Goal: Task Accomplishment & Management: Manage account settings

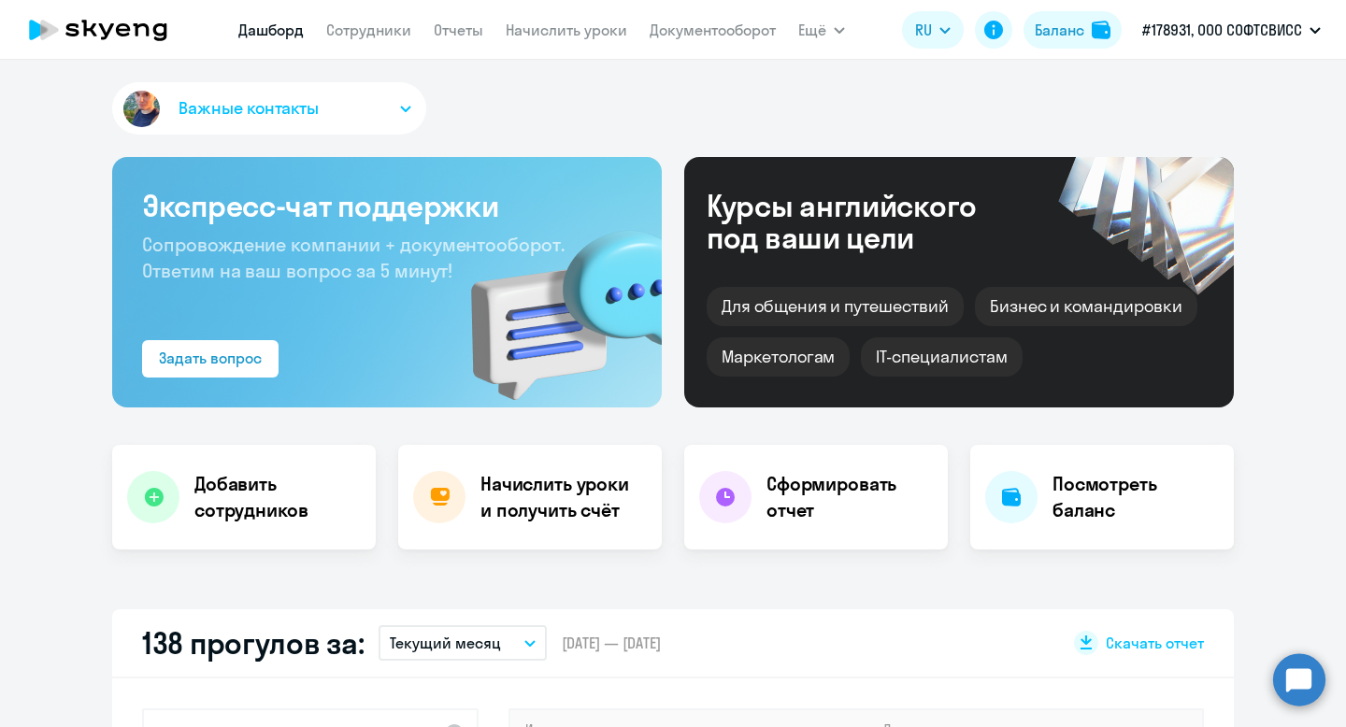
select select "30"
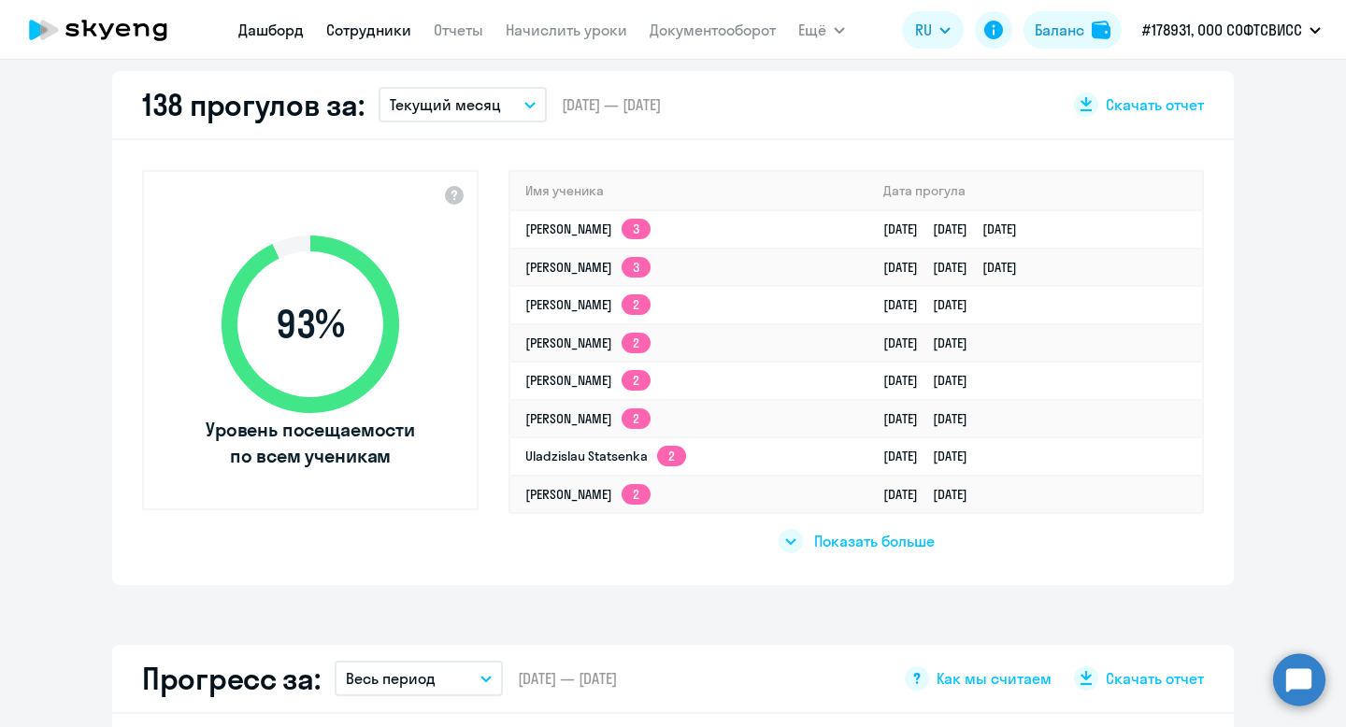
click at [370, 28] on link "Сотрудники" at bounding box center [368, 30] width 85 height 19
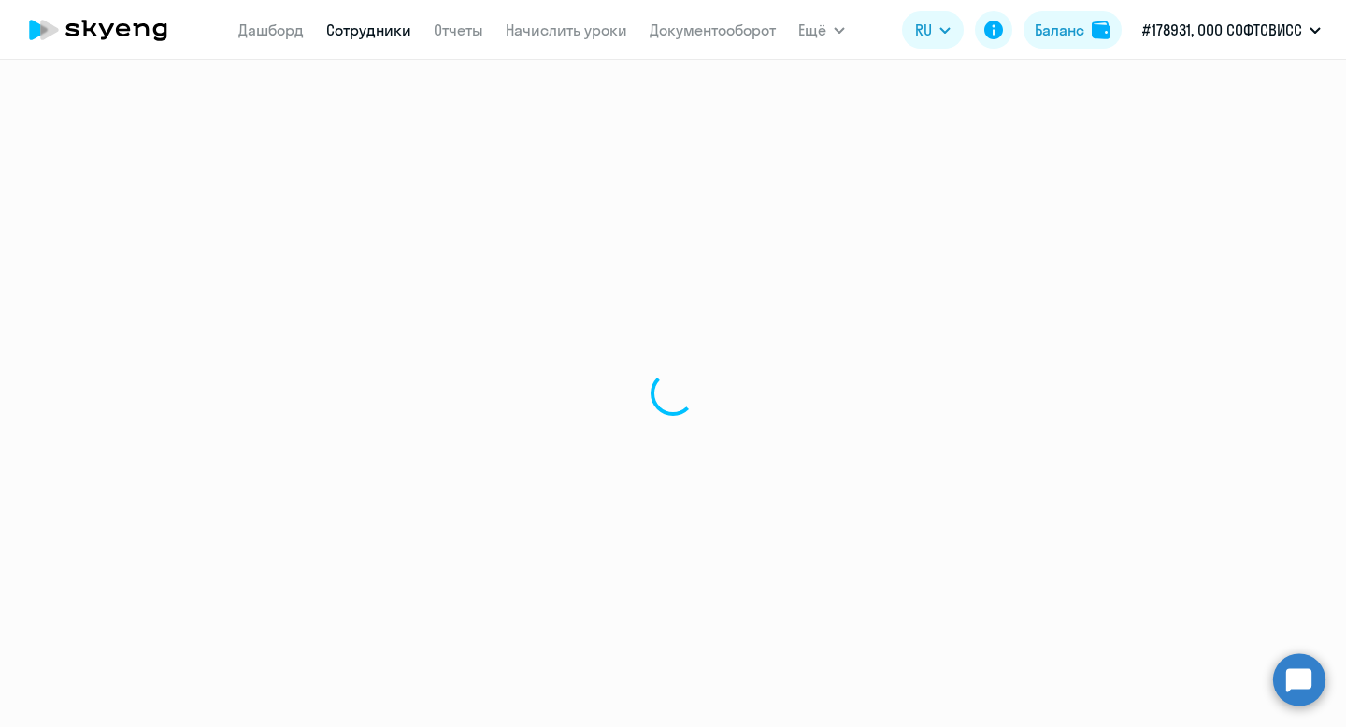
select select "30"
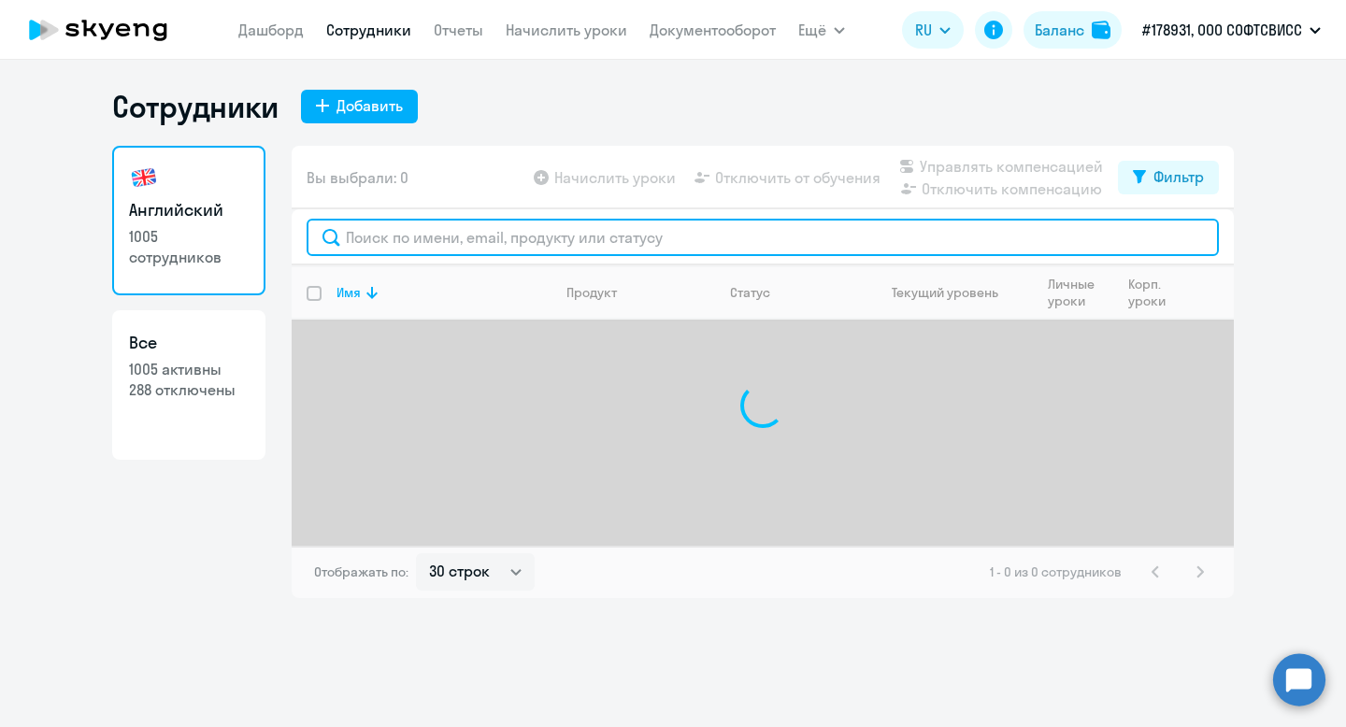
click at [461, 229] on input "text" at bounding box center [763, 237] width 912 height 37
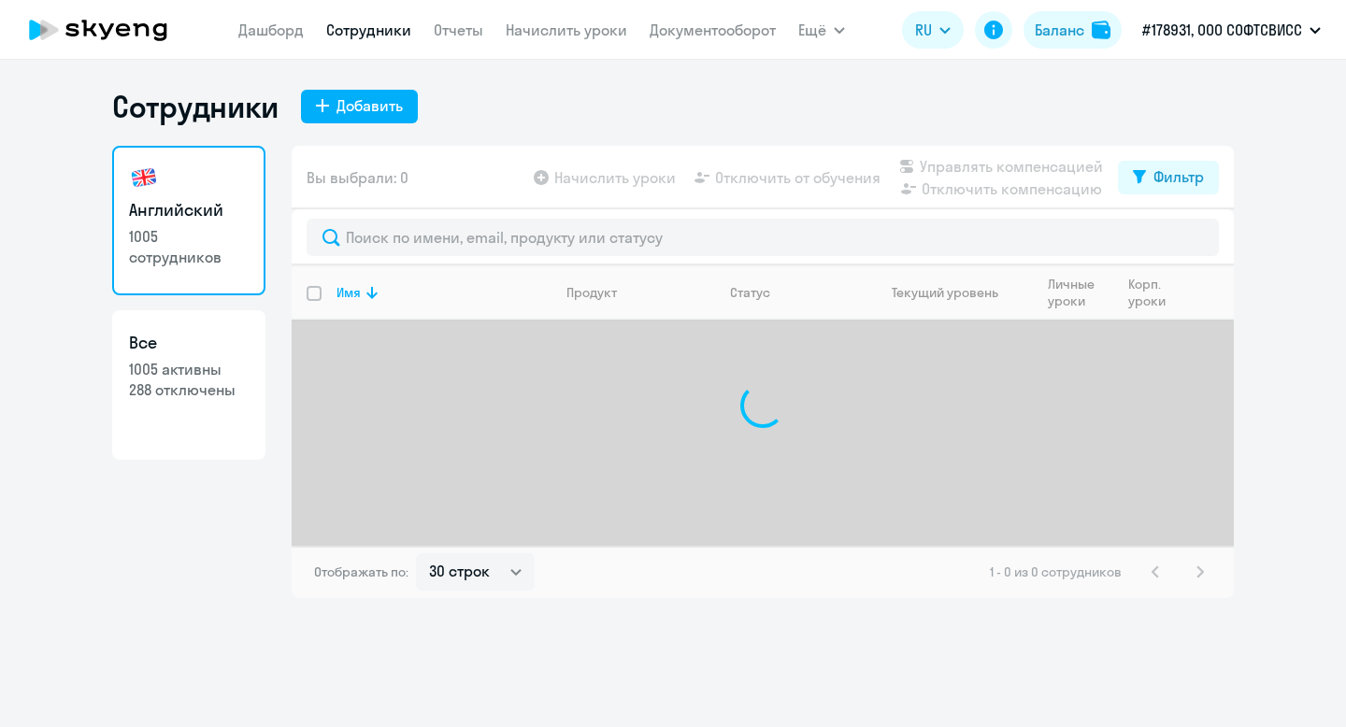
select select "30"
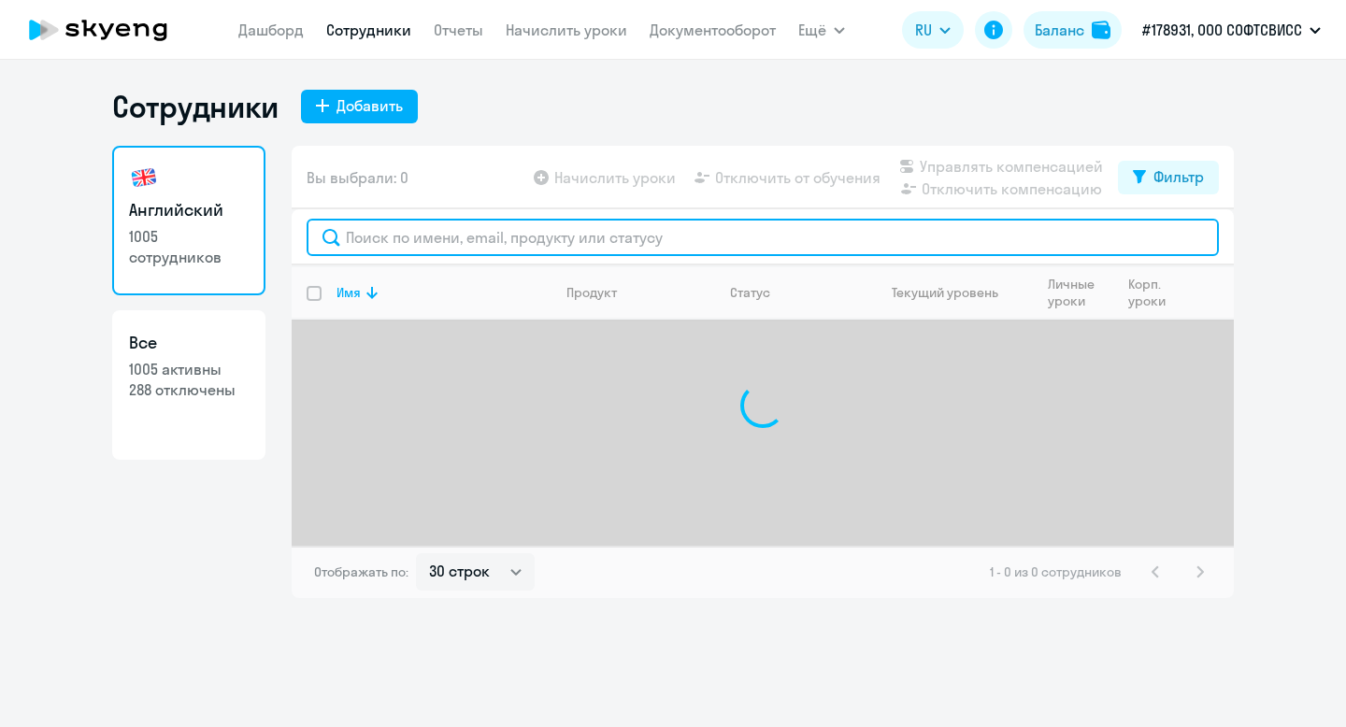
click at [382, 238] on input "text" at bounding box center [763, 237] width 912 height 37
paste input "Khujadze"
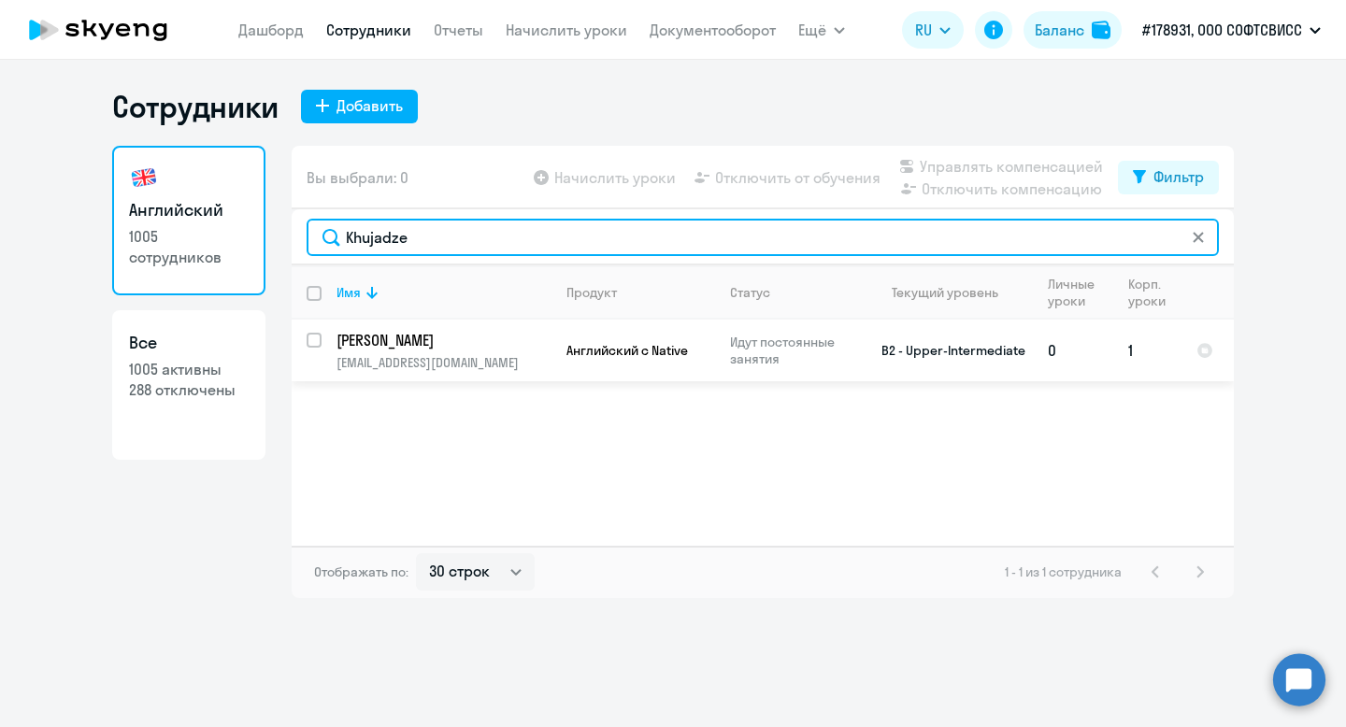
type input "Khujadze"
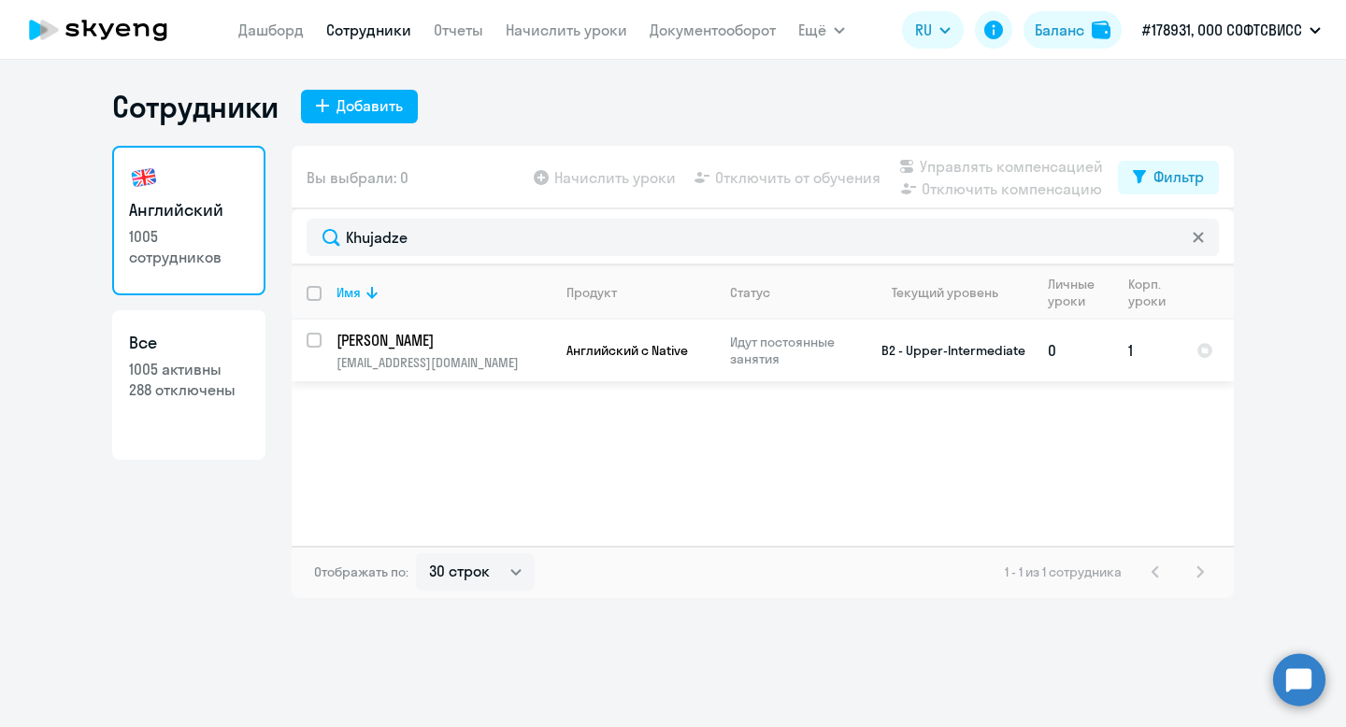
click at [313, 337] on input "select row 24035648" at bounding box center [325, 351] width 37 height 37
checkbox input "true"
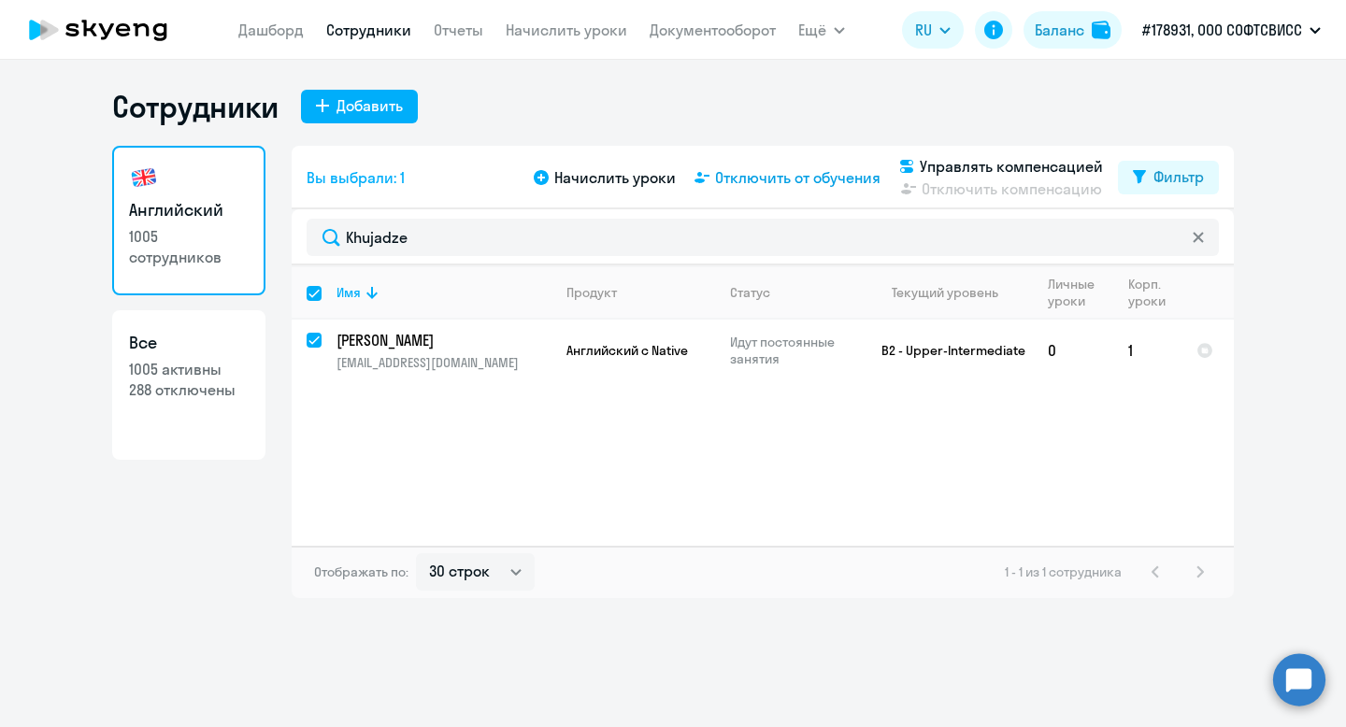
click at [792, 172] on span "Отключить от обучения" at bounding box center [797, 177] width 165 height 22
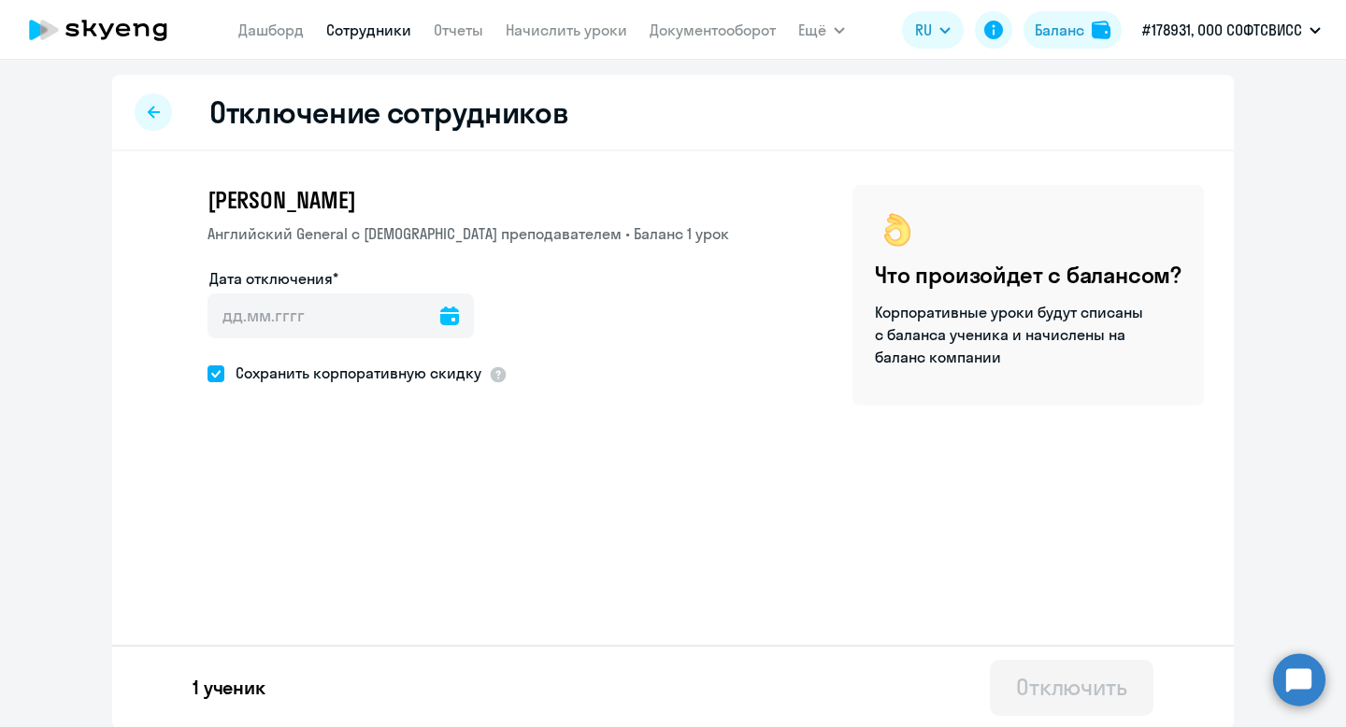
click at [440, 311] on icon at bounding box center [449, 316] width 19 height 19
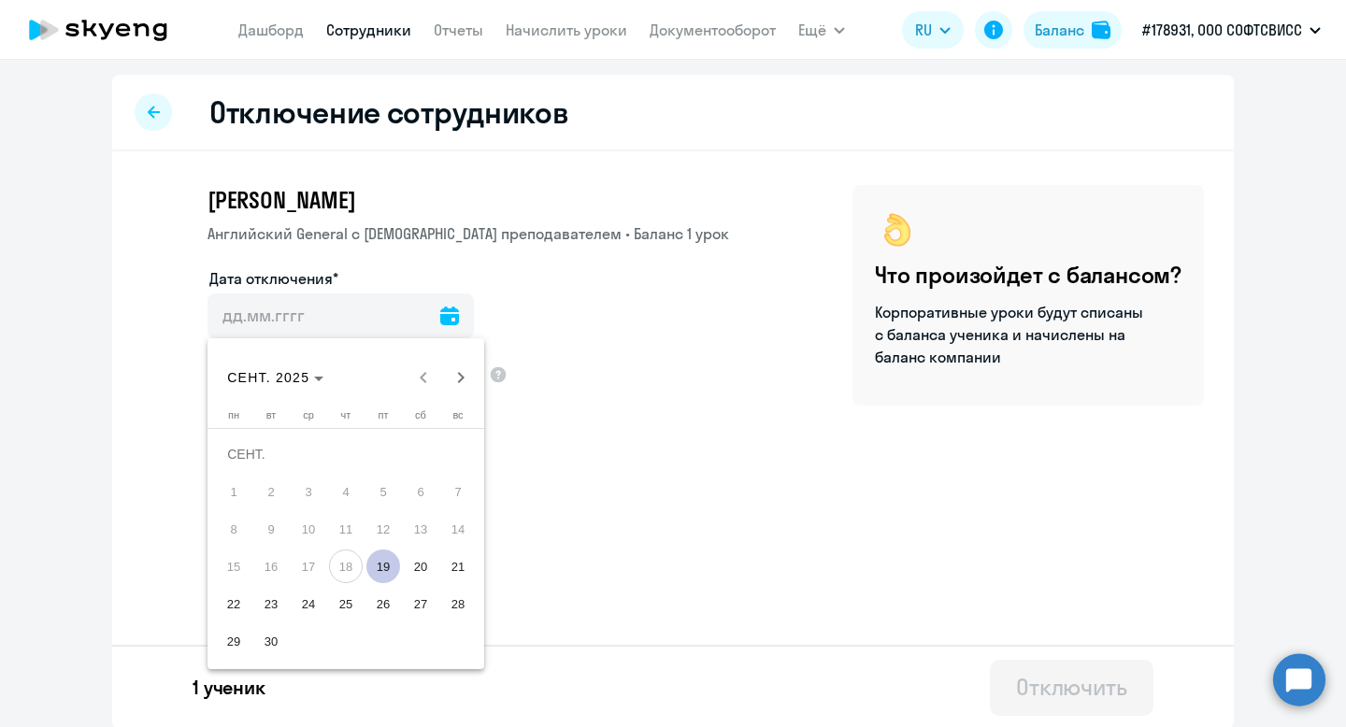
click at [388, 552] on span "19" at bounding box center [383, 567] width 34 height 34
type input "[DATE]"
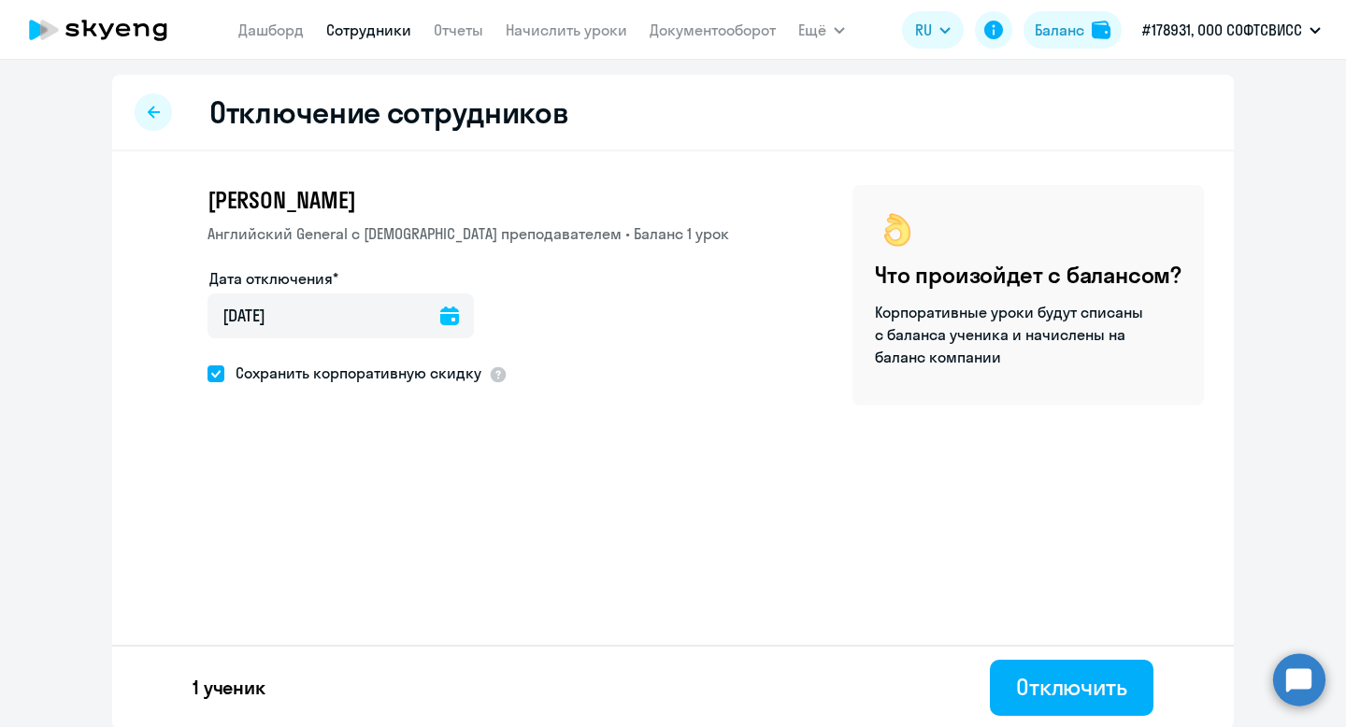
click at [337, 375] on span "Сохранить корпоративную скидку" at bounding box center [352, 373] width 257 height 22
click at [208, 374] on input "Сохранить корпоративную скидку" at bounding box center [207, 373] width 1 height 1
click at [388, 380] on span "Сохранить корпоративную скидку" at bounding box center [352, 373] width 257 height 22
click at [208, 374] on input "Сохранить корпоративную скидку" at bounding box center [207, 373] width 1 height 1
checkbox input "true"
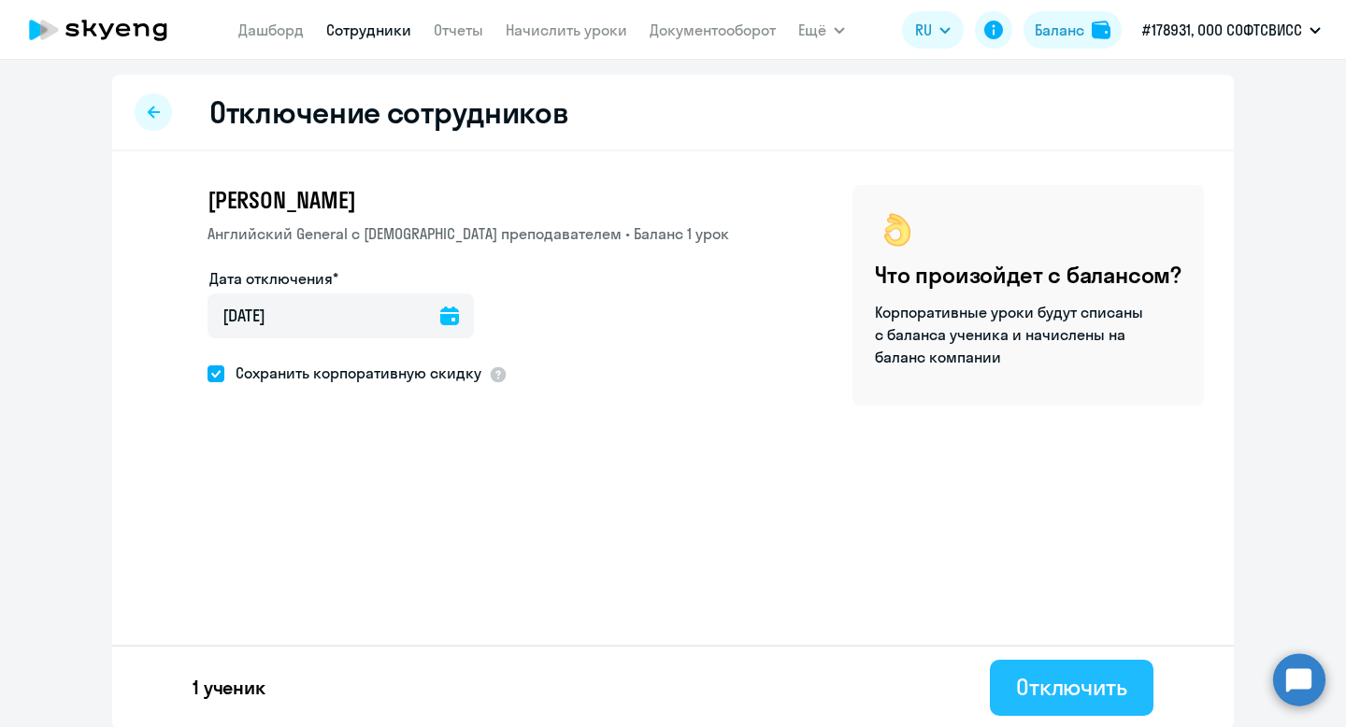
click at [1051, 681] on div "Отключить" at bounding box center [1071, 687] width 111 height 30
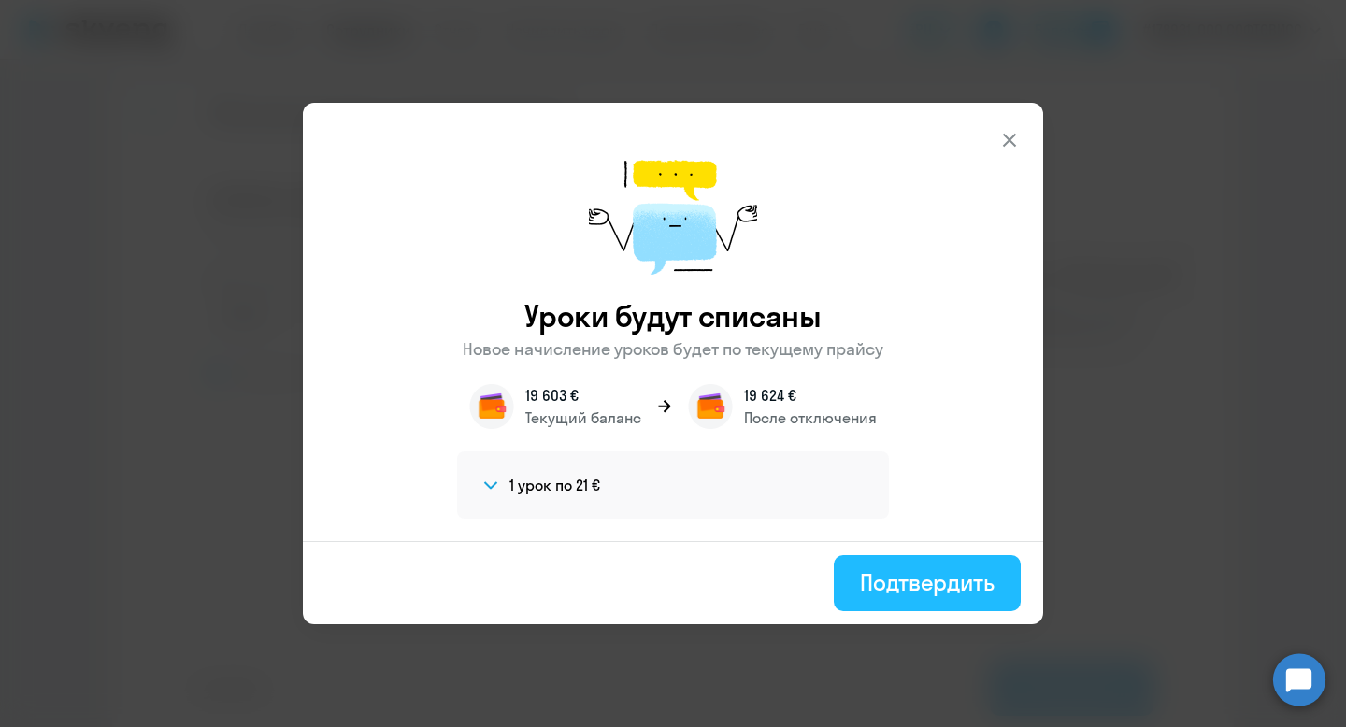
click at [919, 600] on button "Подтвердить" at bounding box center [927, 583] width 187 height 56
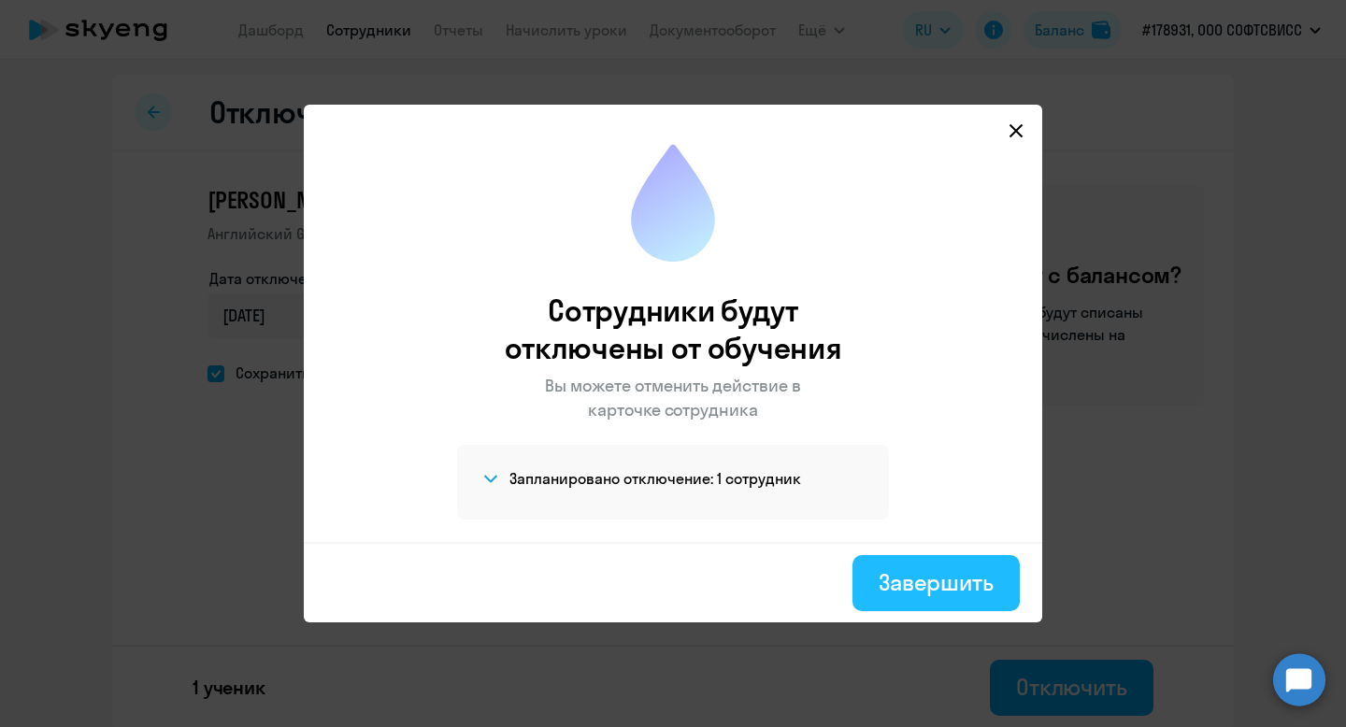
click at [903, 593] on div "Завершить" at bounding box center [936, 582] width 115 height 30
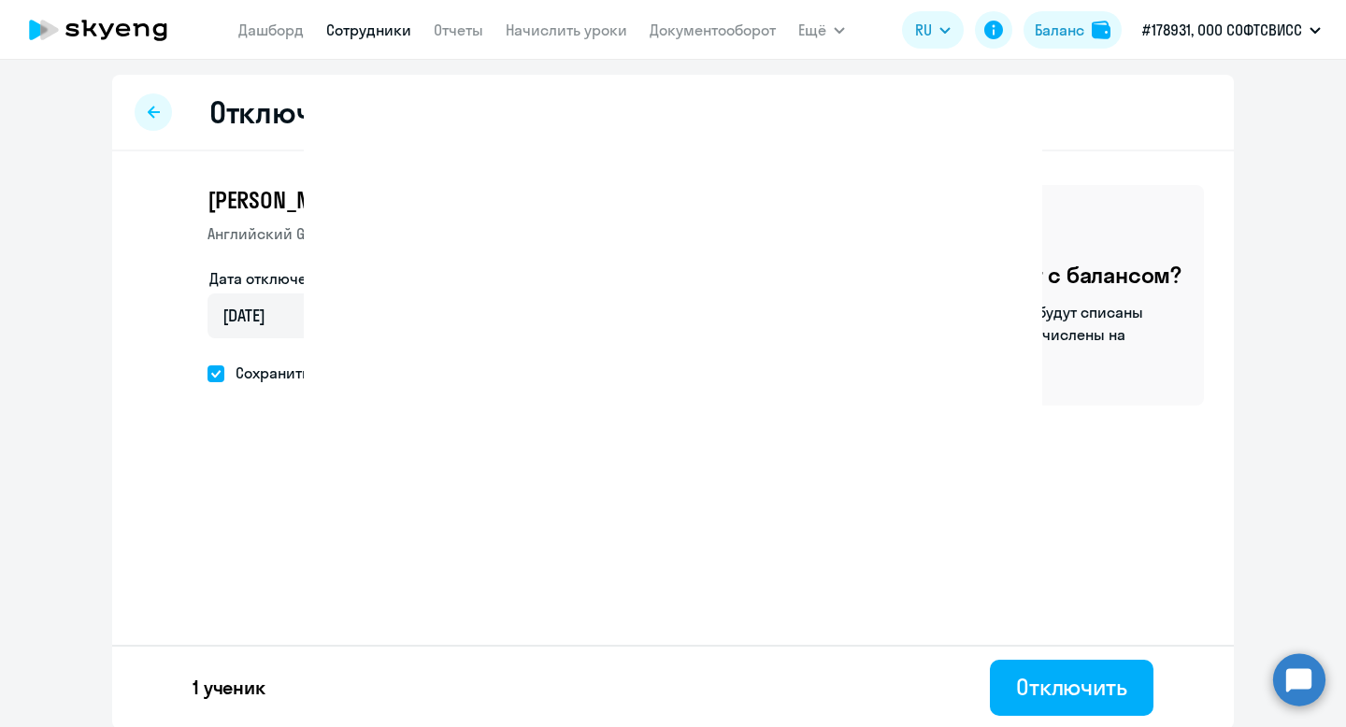
select select "30"
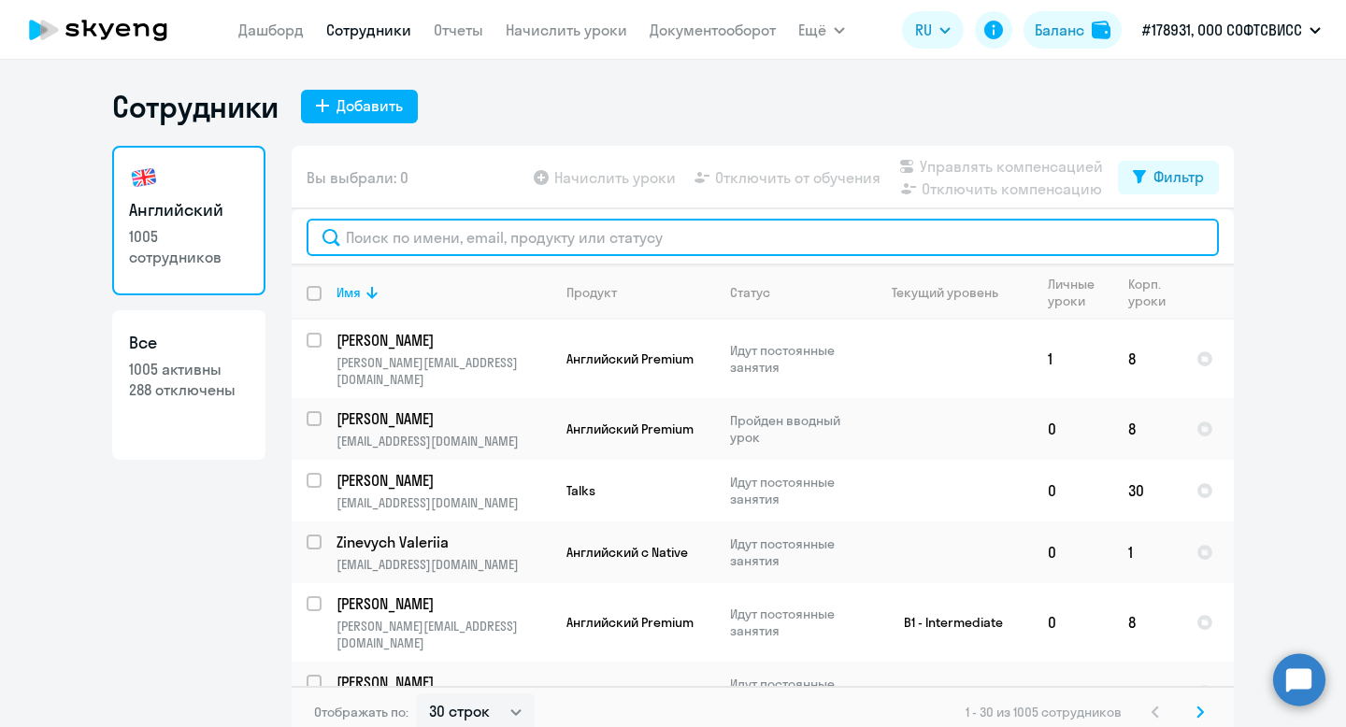
click at [542, 232] on input "text" at bounding box center [763, 237] width 912 height 37
paste input "Berkubtay"
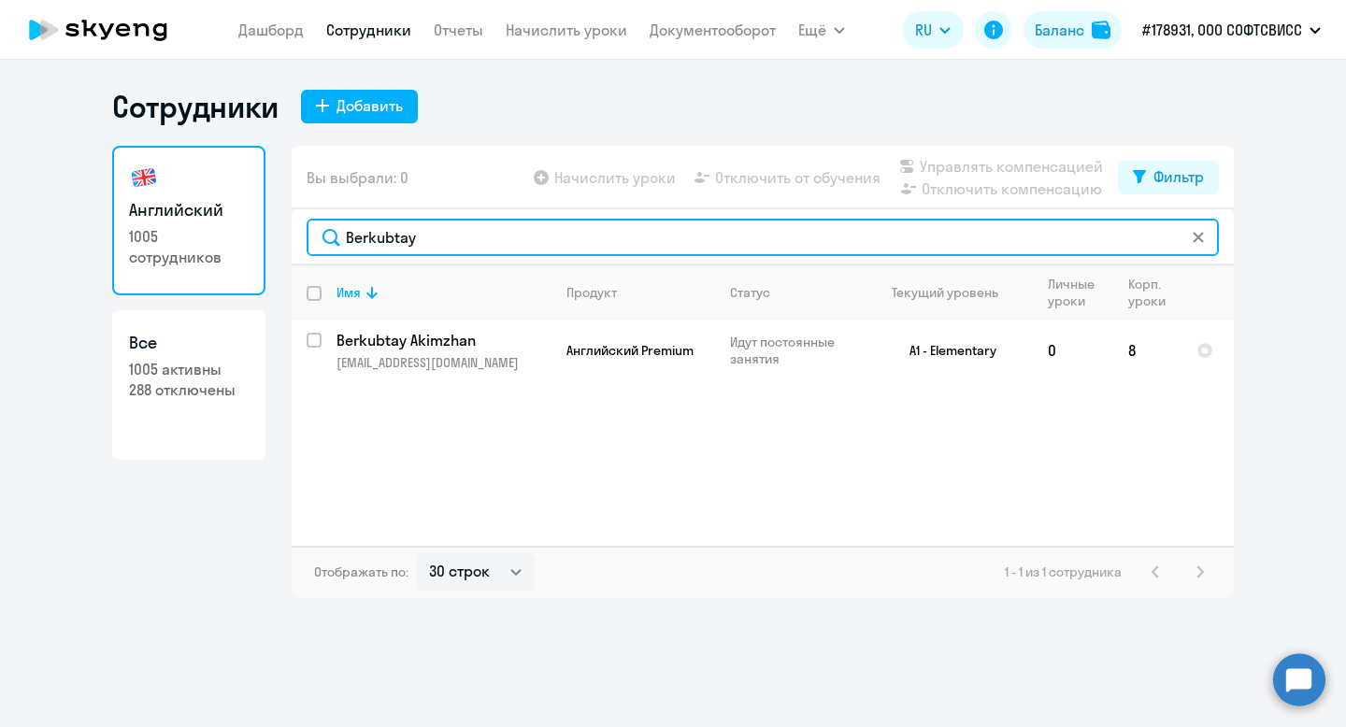
type input "Berkubtay"
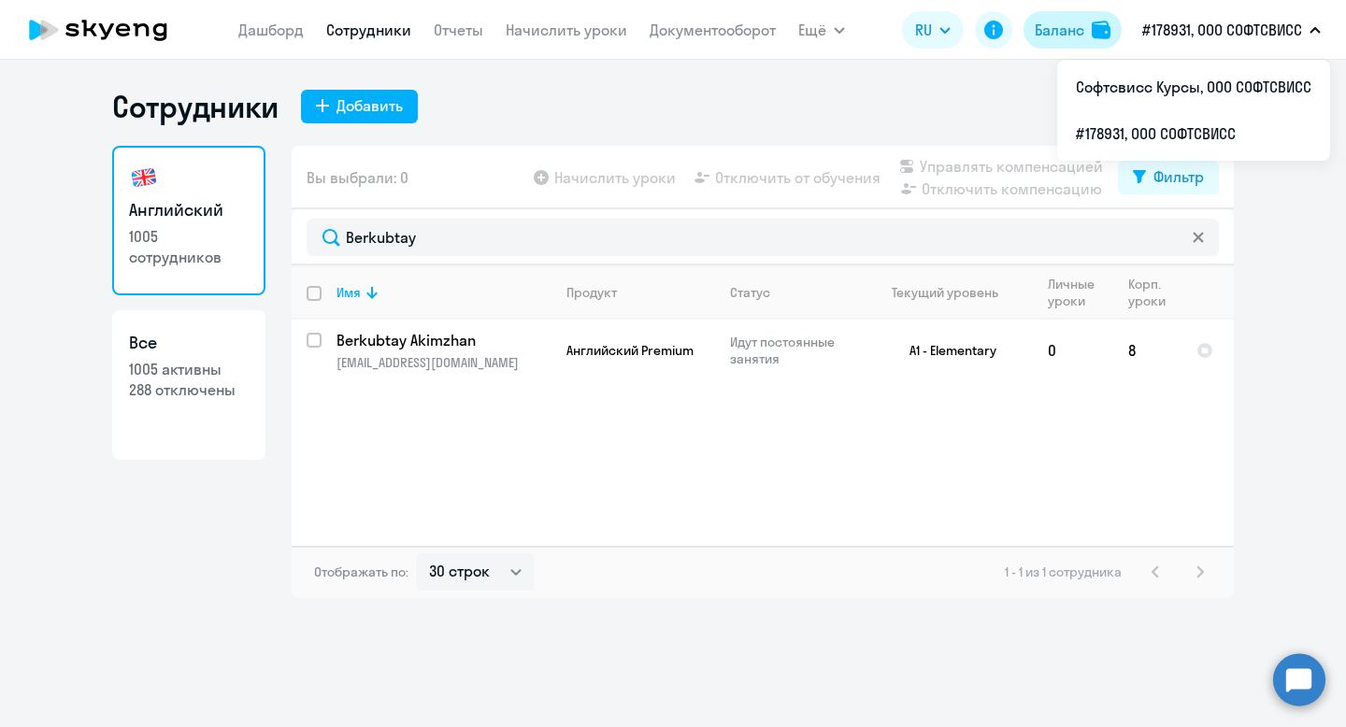
click at [1060, 28] on div "Баланс" at bounding box center [1060, 30] width 50 height 22
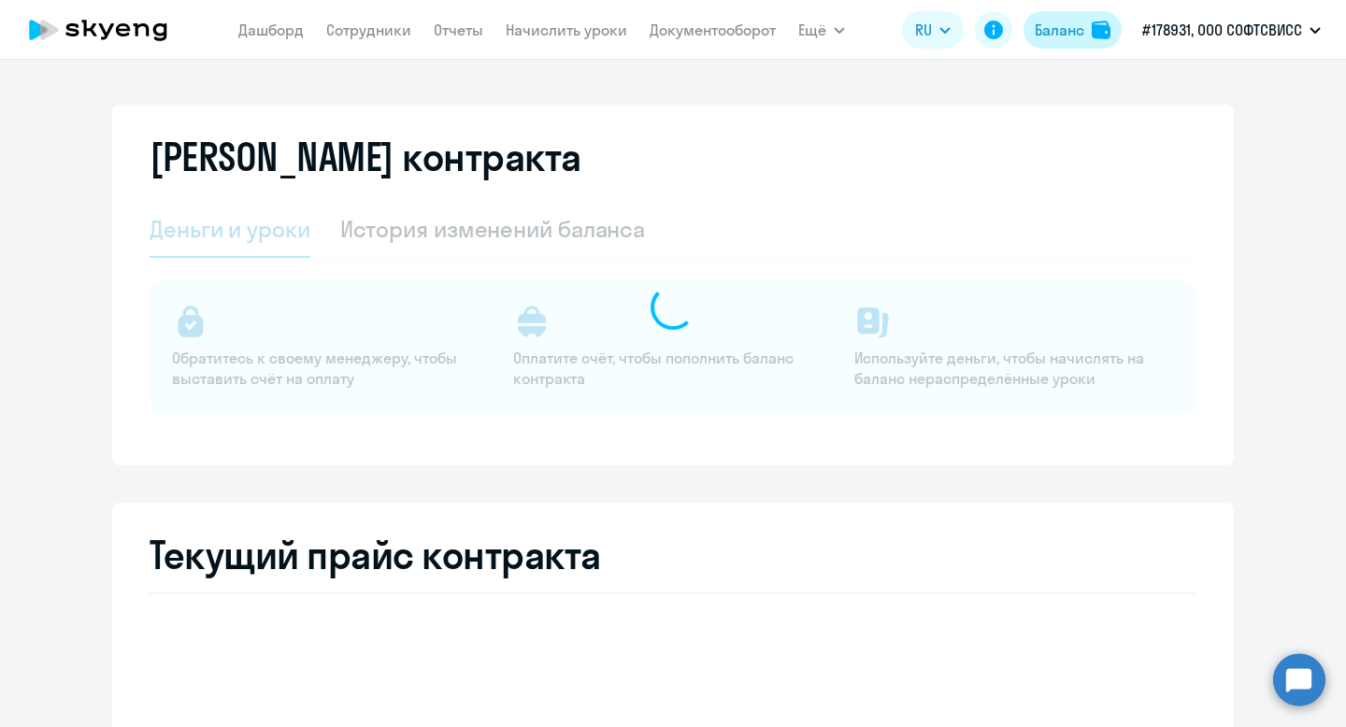
select select "english_adult_not_native_speaker"
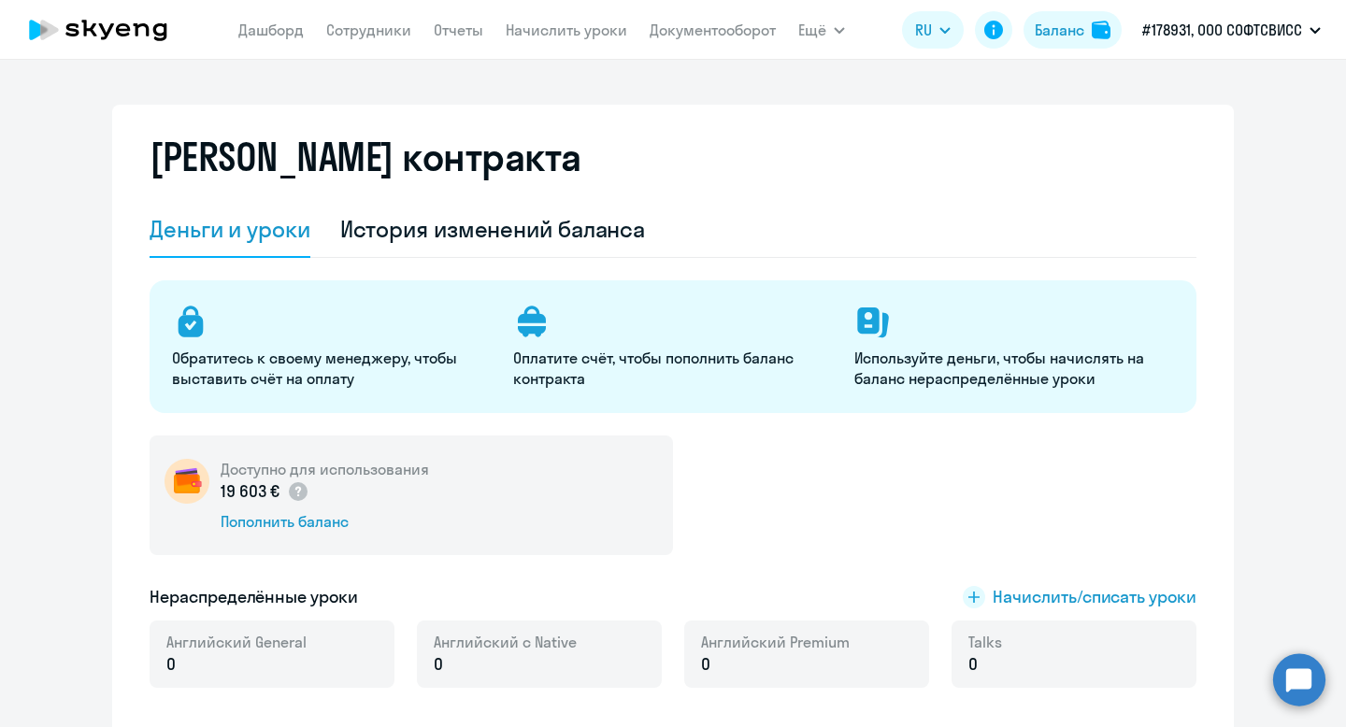
click at [692, 460] on div "Доступно для использования 19 603 € Пополнить баланс" at bounding box center [673, 496] width 1047 height 120
click at [287, 525] on div "Пополнить баланс" at bounding box center [325, 521] width 208 height 21
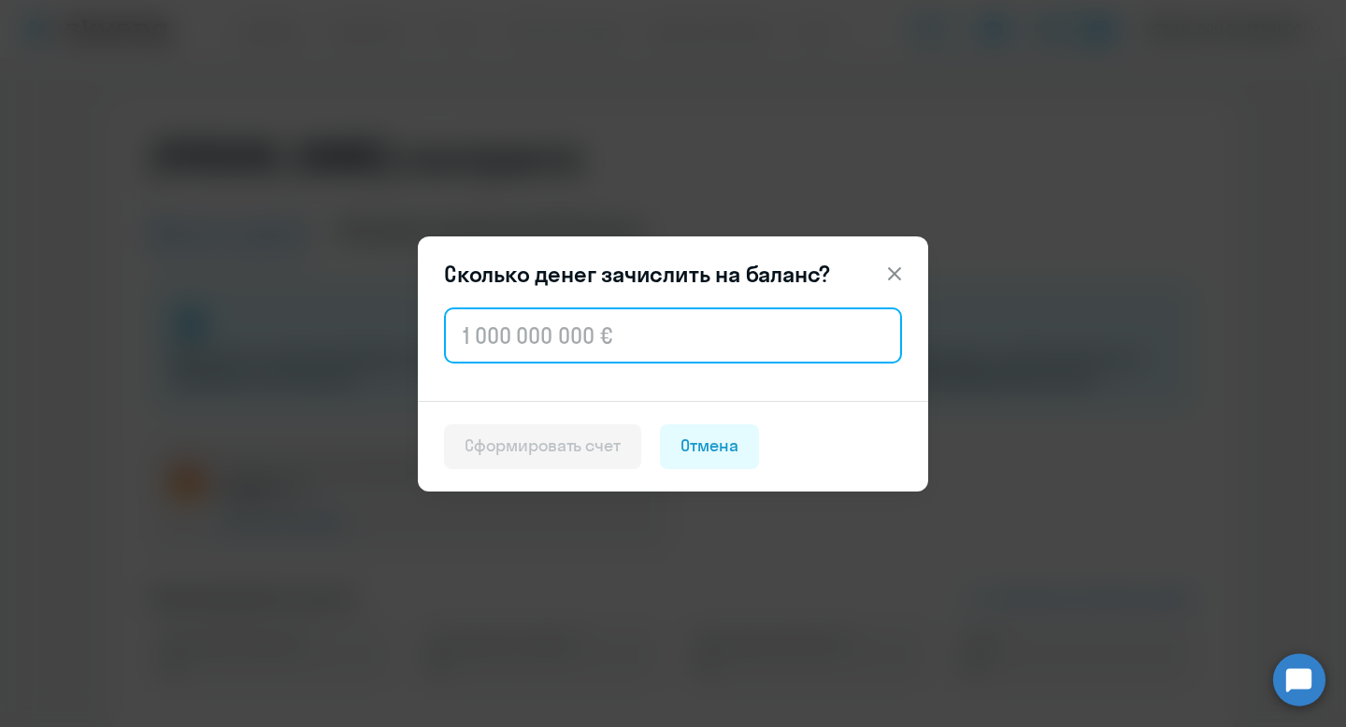
click at [585, 348] on input "text" at bounding box center [673, 336] width 458 height 56
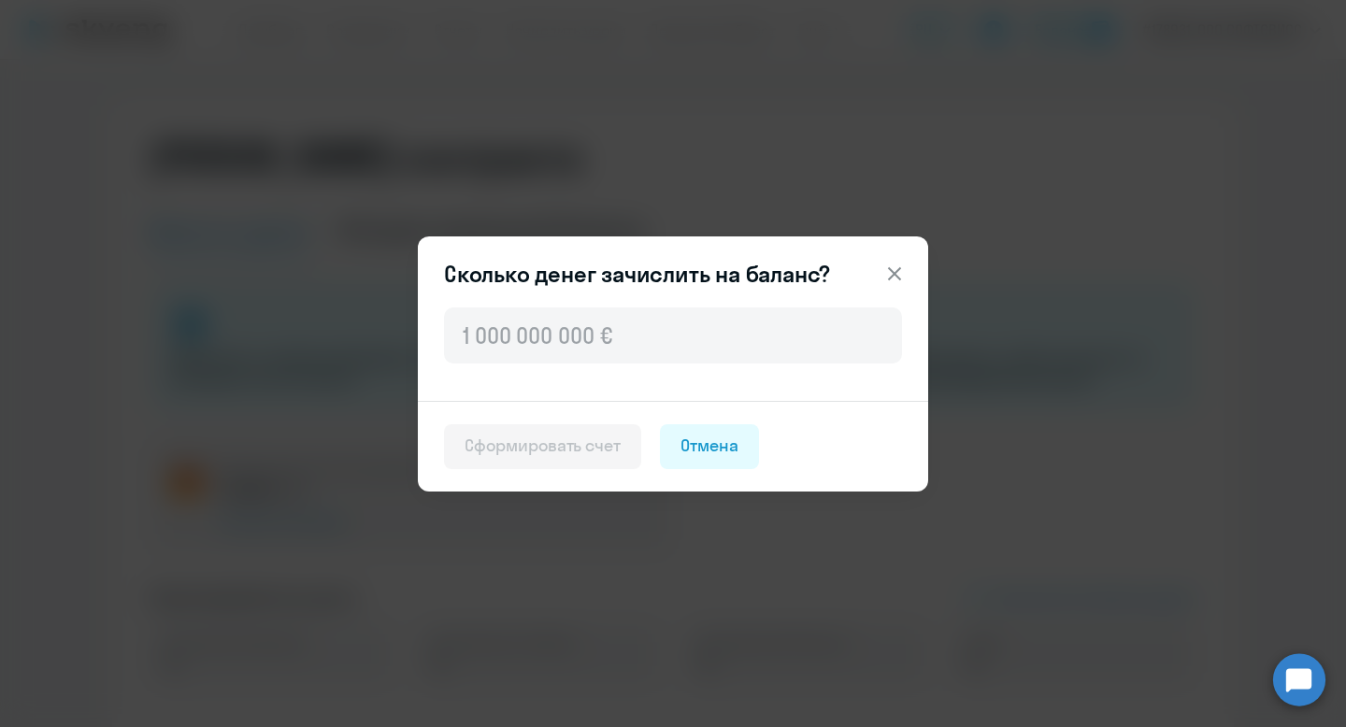
click at [902, 266] on icon at bounding box center [894, 274] width 22 height 22
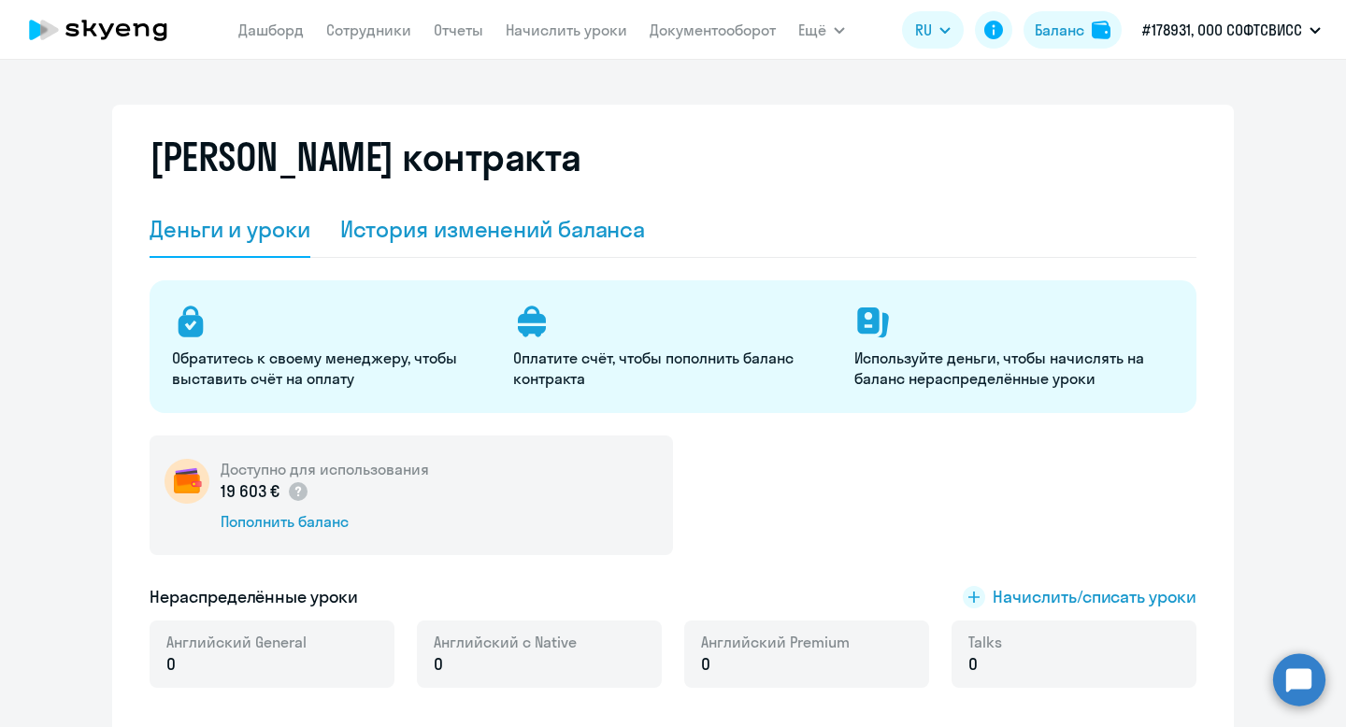
click at [404, 244] on div "История изменений баланса" at bounding box center [493, 230] width 306 height 56
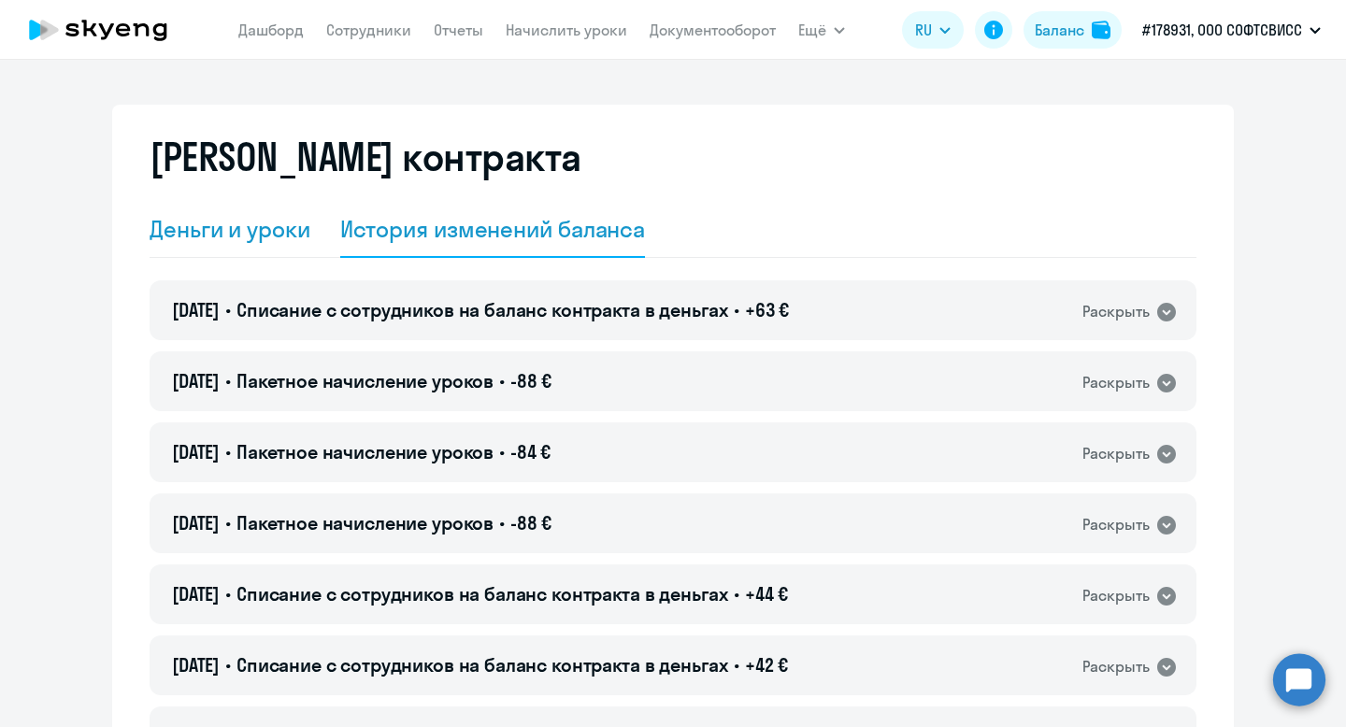
click at [285, 236] on div "Деньги и уроки" at bounding box center [230, 229] width 161 height 30
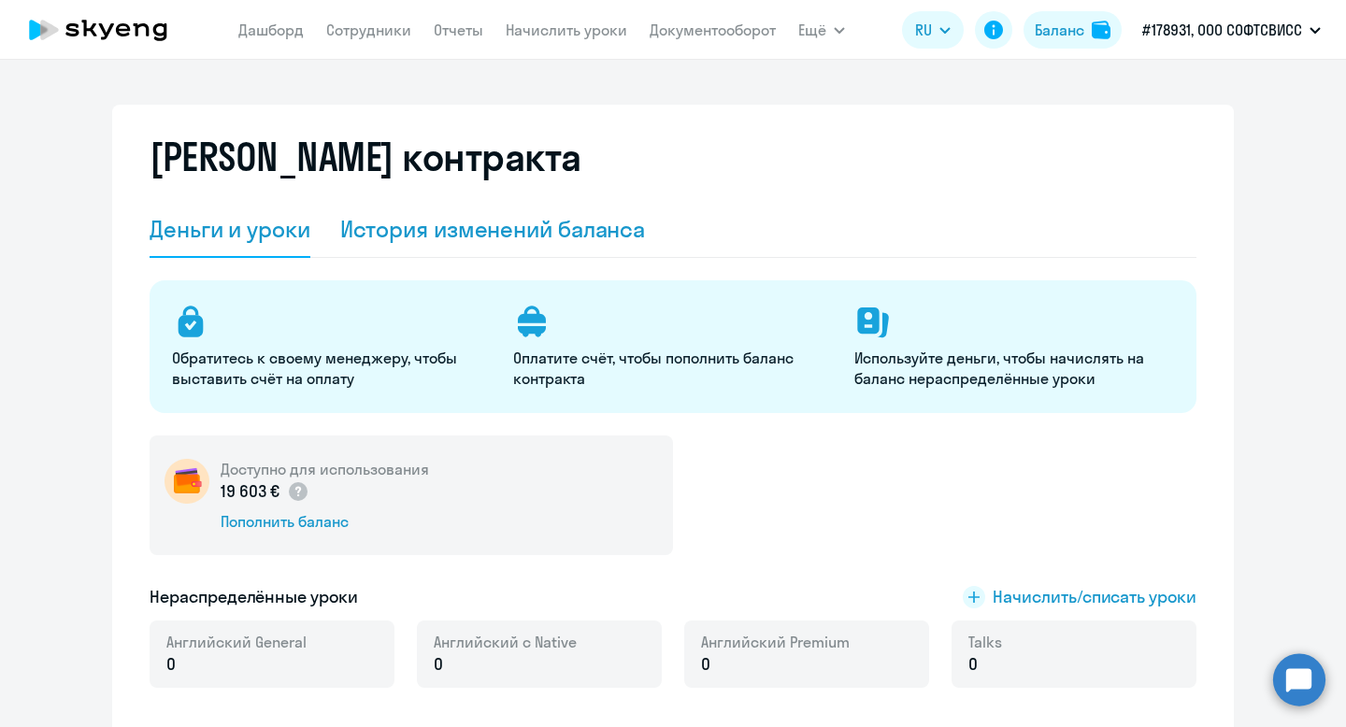
click at [472, 255] on div "История изменений баланса" at bounding box center [493, 230] width 306 height 56
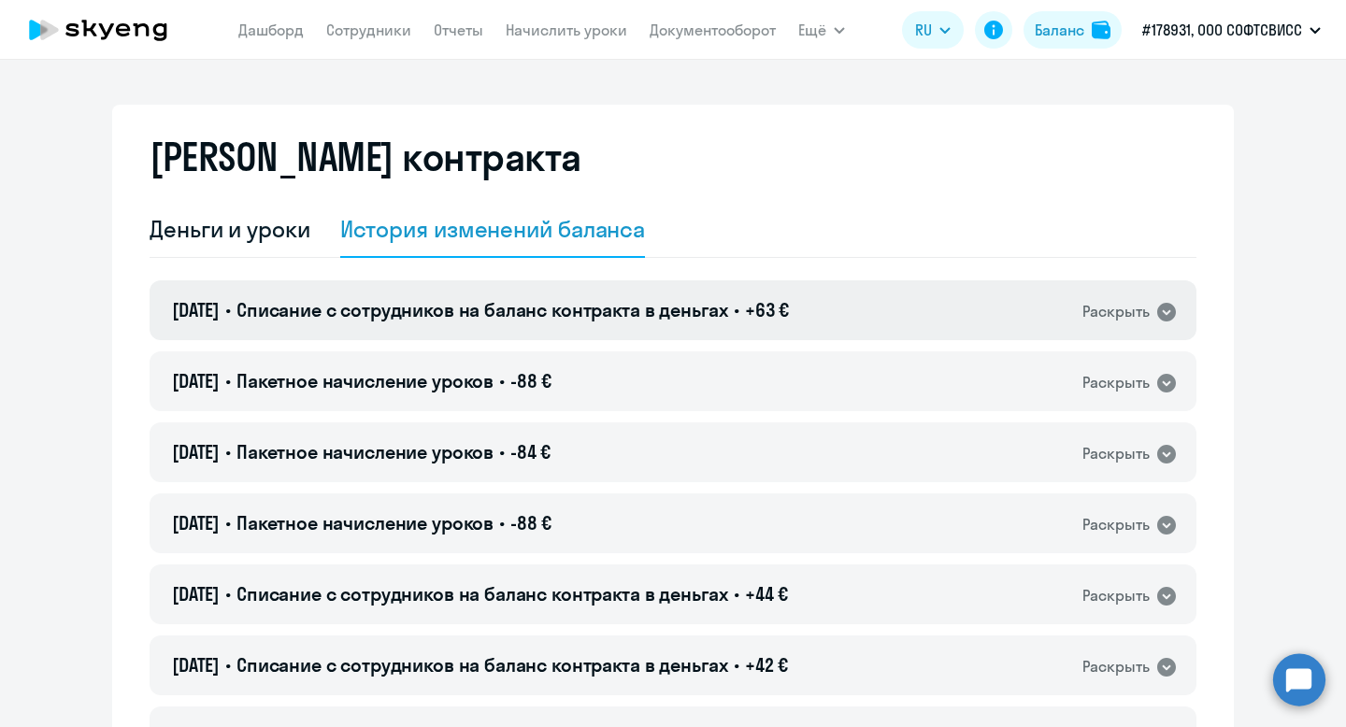
click at [623, 329] on div "[DATE] • Списание с сотрудников на баланс контракта в деньгах • +63 € Раскрыть" at bounding box center [673, 310] width 1047 height 60
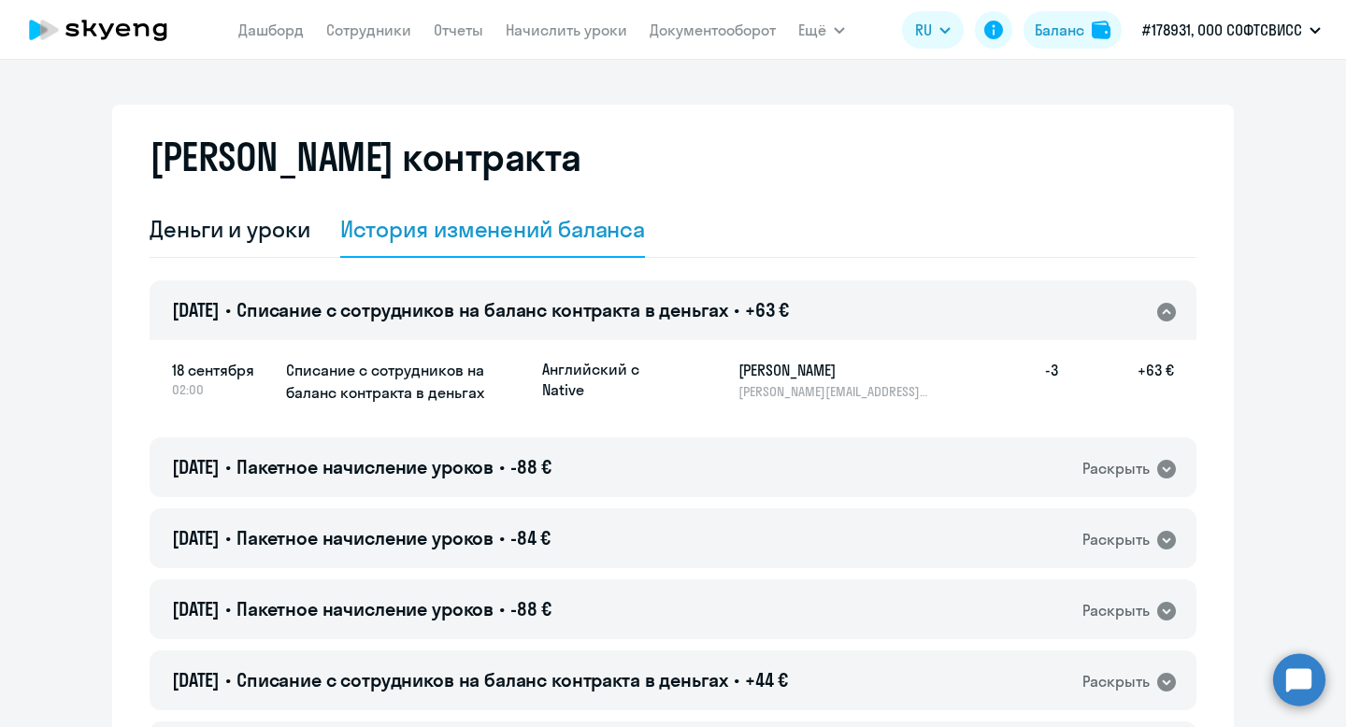
click at [620, 313] on span "Списание с сотрудников на баланс контракта в деньгах" at bounding box center [482, 309] width 492 height 23
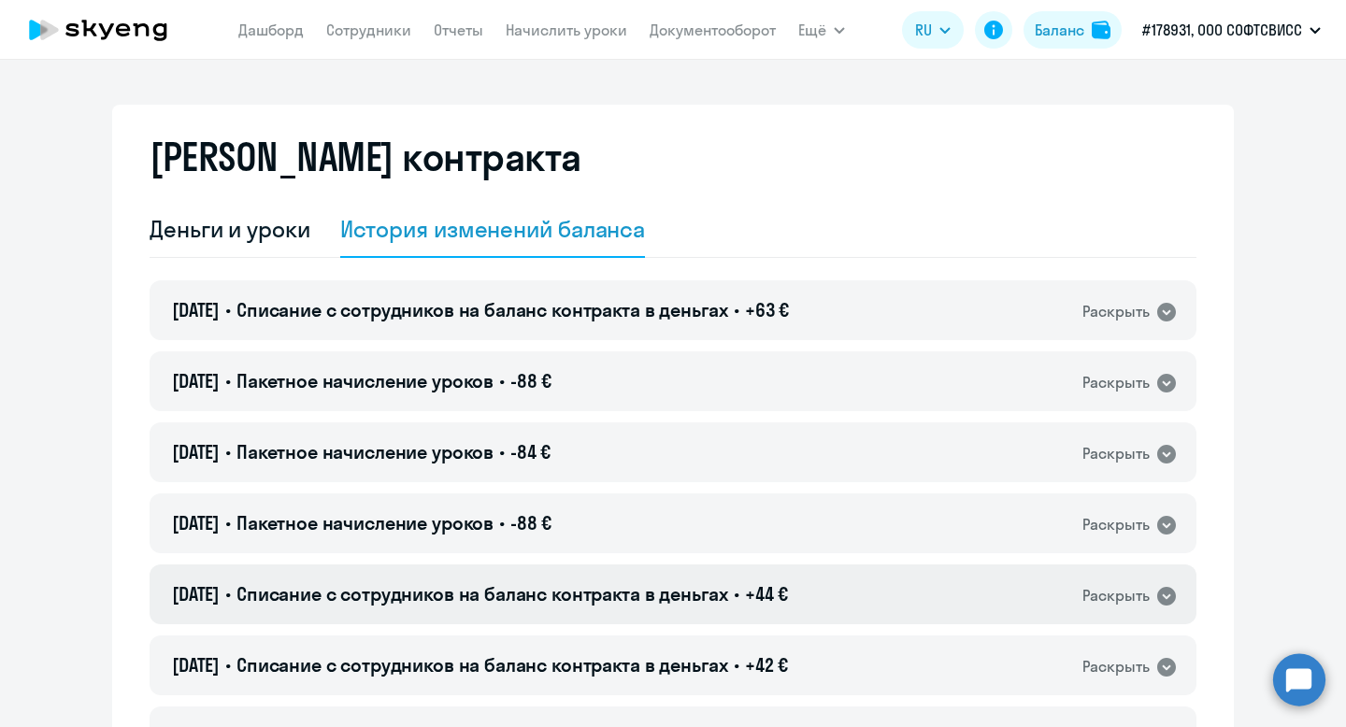
click at [693, 606] on h4 "[DATE] • Списание с сотрудников на баланс контракта в деньгах • +44 €" at bounding box center [480, 594] width 616 height 26
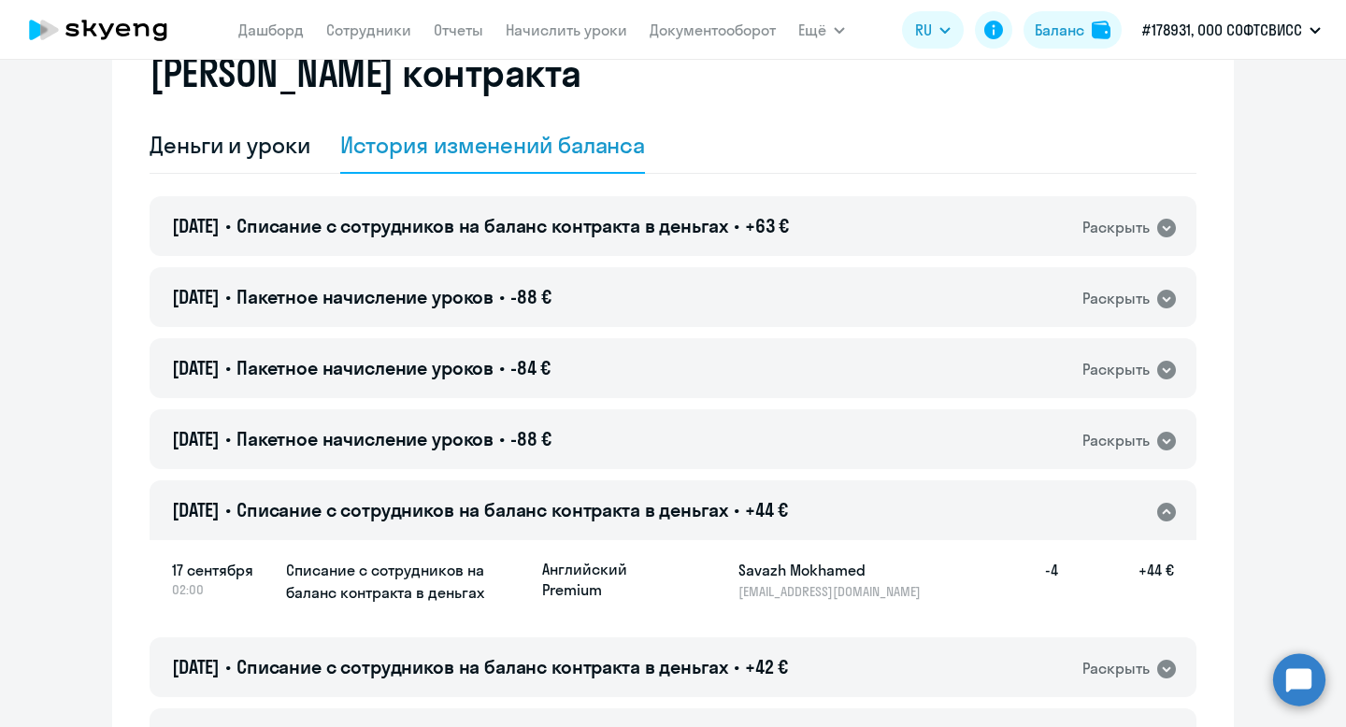
scroll to position [85, 0]
click at [724, 519] on span "Списание с сотрудников на баланс контракта в деньгах" at bounding box center [482, 508] width 492 height 23
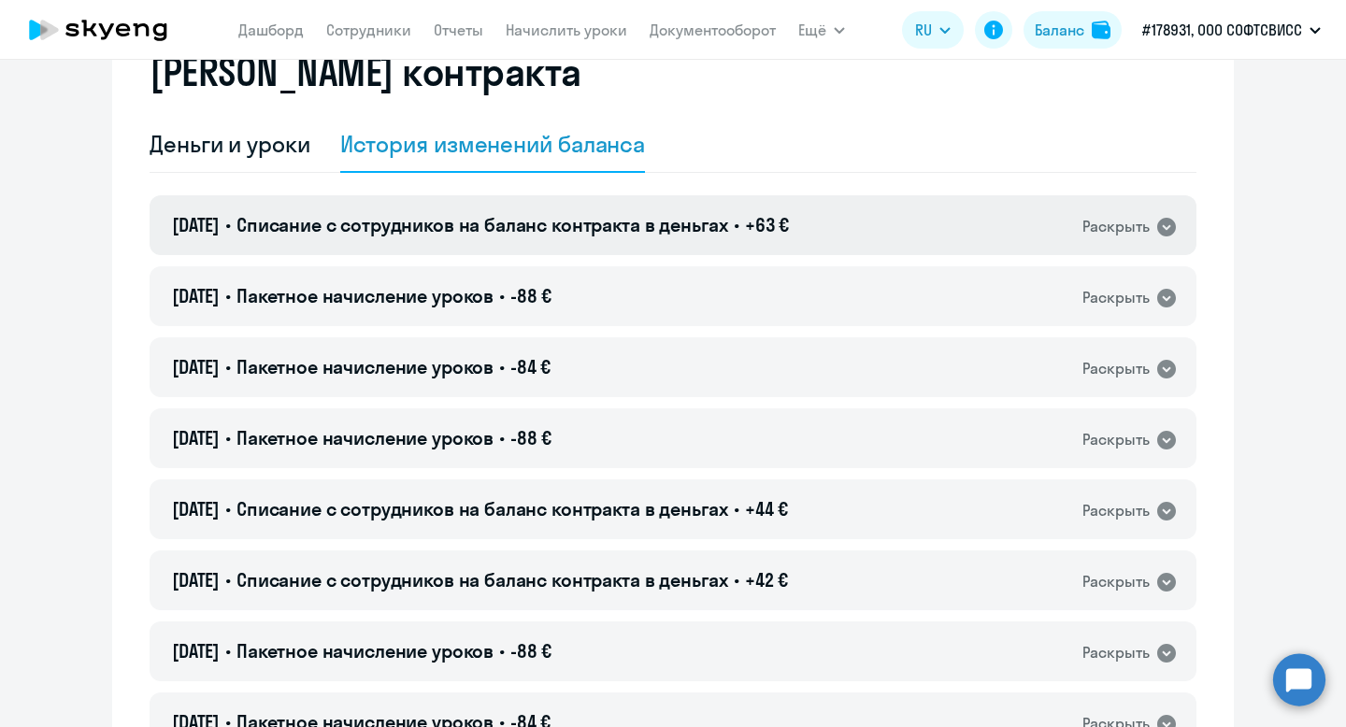
click at [751, 244] on div "[DATE] • Списание с сотрудников на баланс контракта в деньгах • +63 € Раскрыть" at bounding box center [673, 225] width 1047 height 60
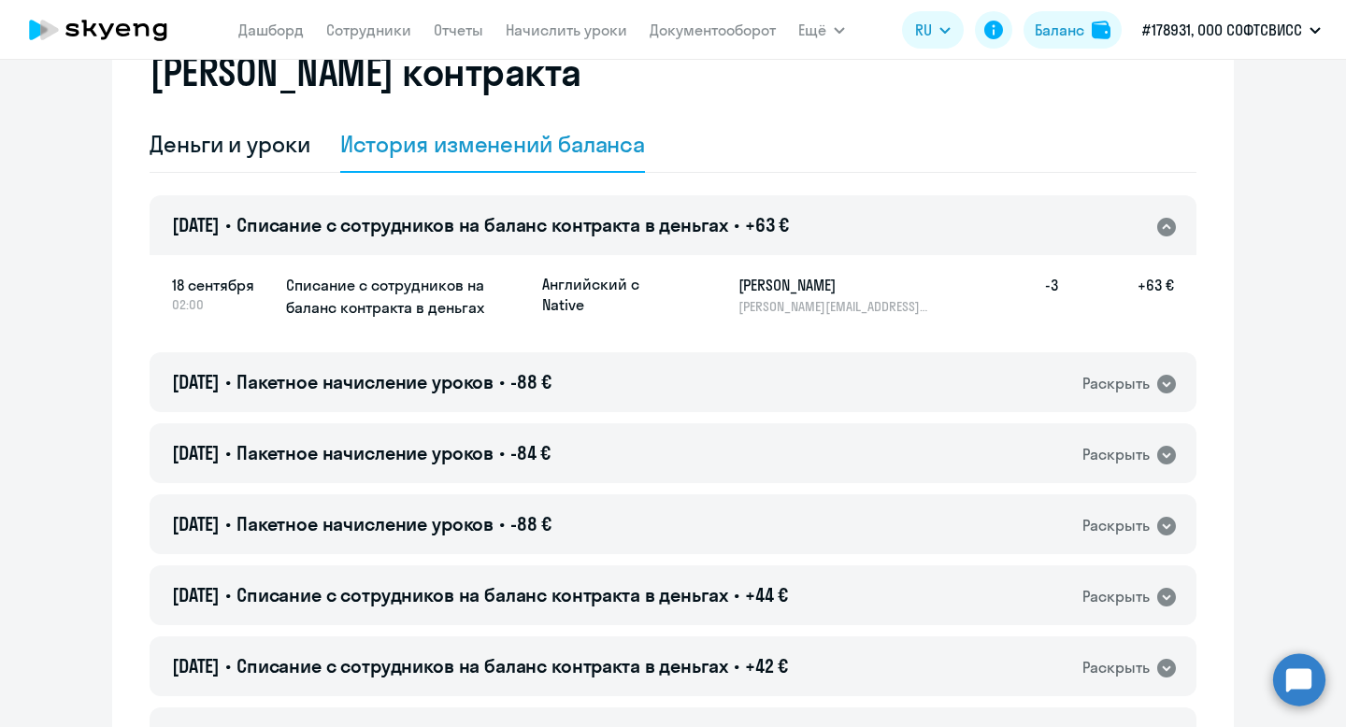
click at [852, 221] on div "[DATE] • Списание с сотрудников на баланс контракта в деньгах • +63 € Раскрыть" at bounding box center [673, 225] width 1047 height 60
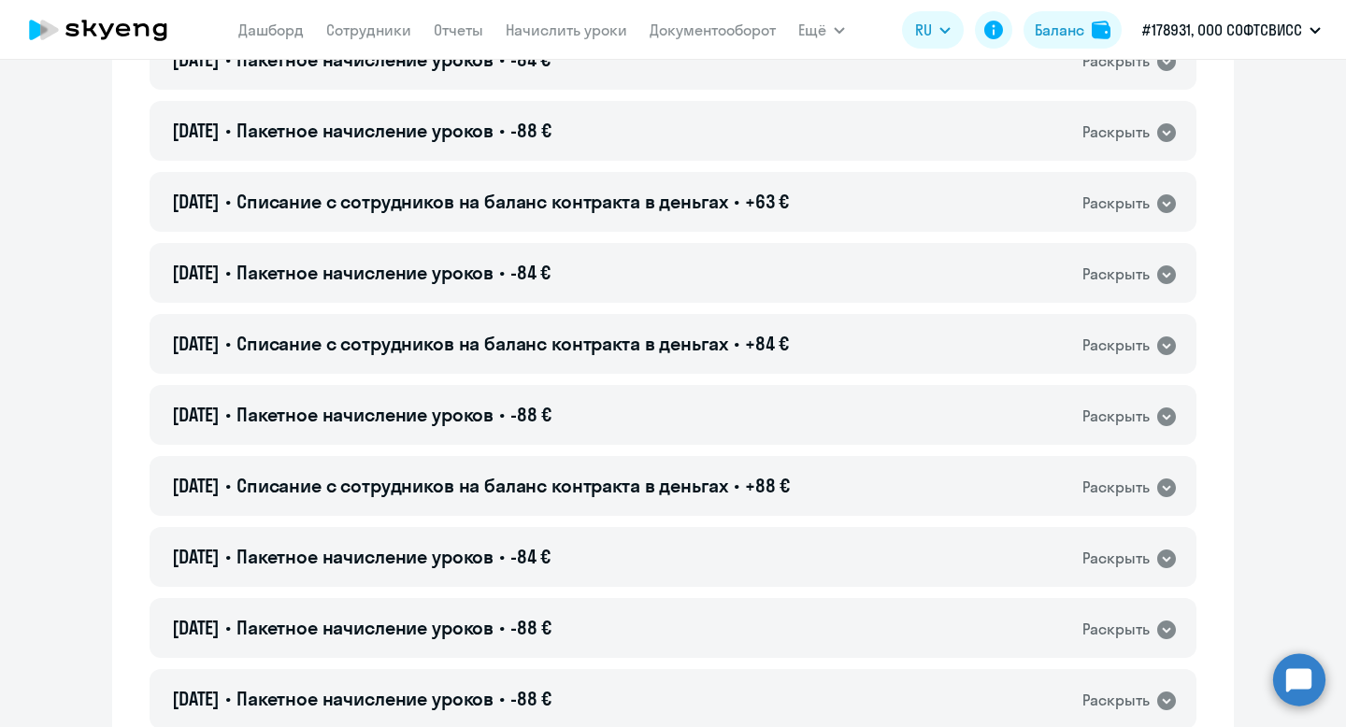
scroll to position [823, 0]
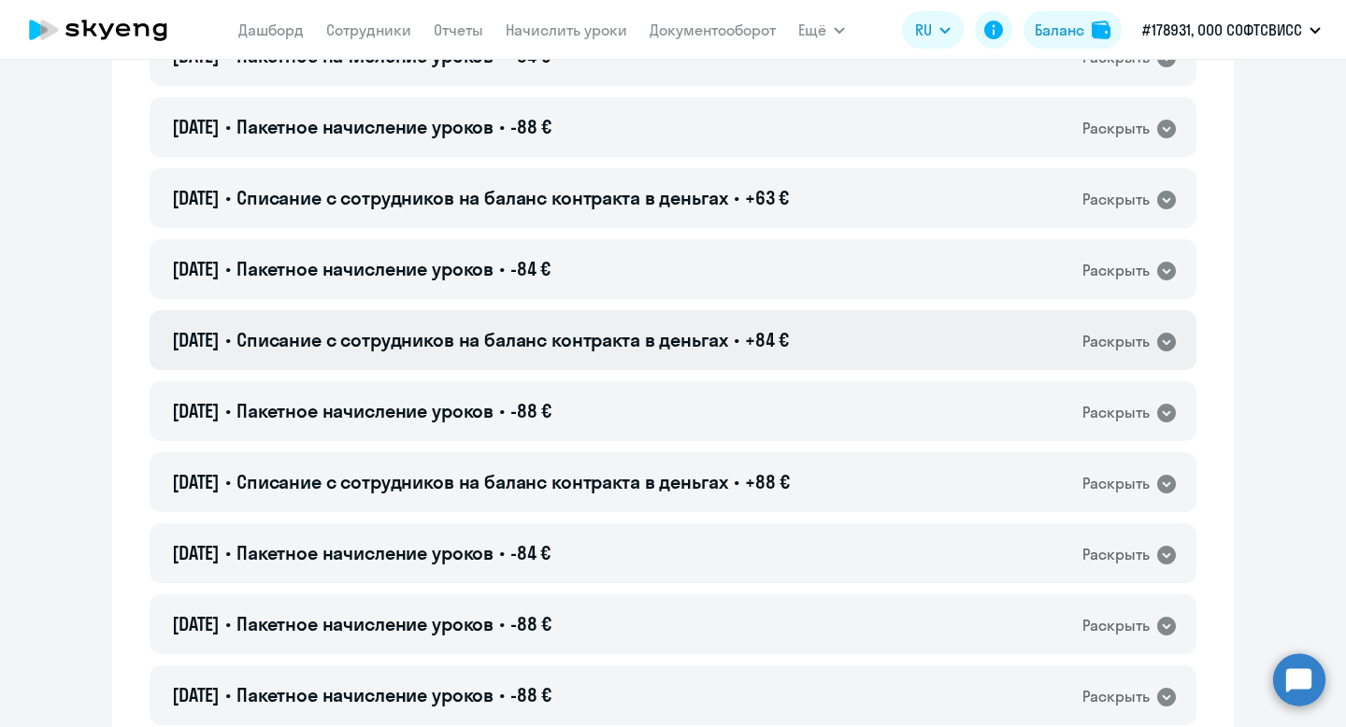
click at [745, 351] on h4 "[DATE] • Списание с сотрудников на баланс контракта в деньгах • +84 €" at bounding box center [480, 340] width 617 height 26
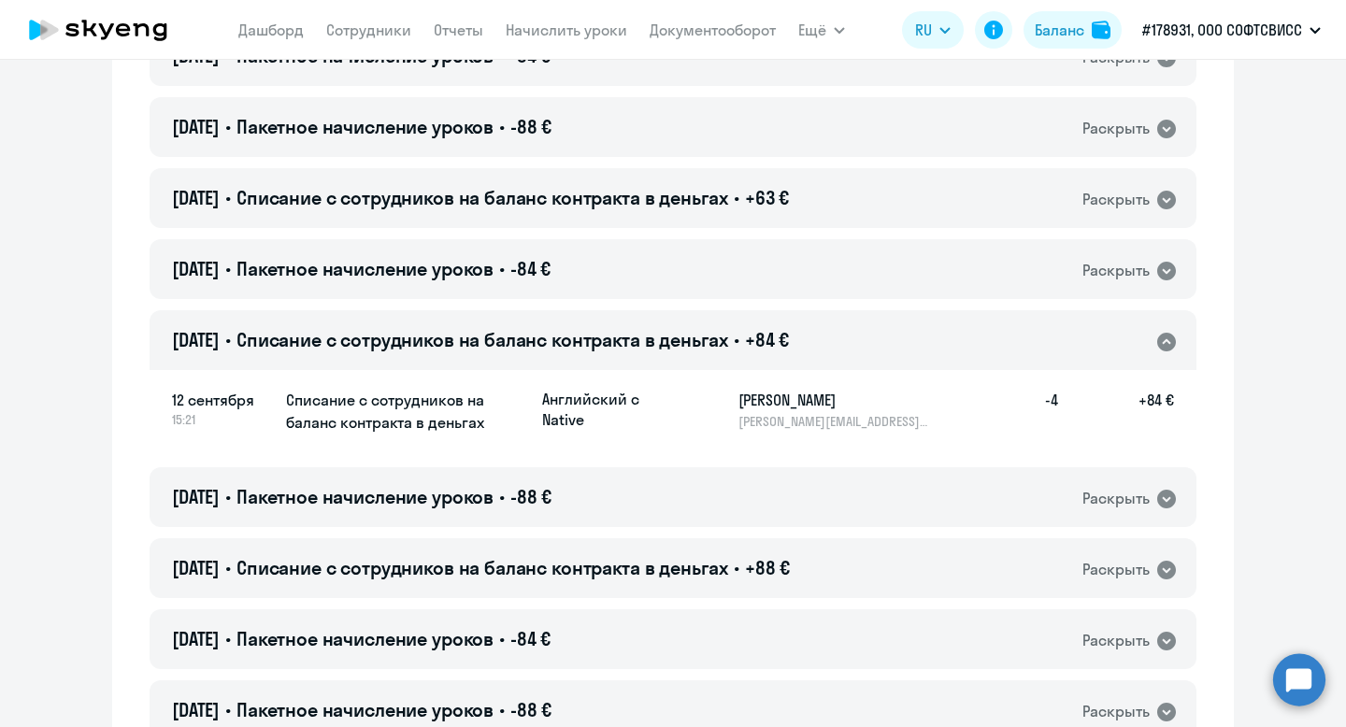
click at [728, 351] on span "Списание с сотрудников на баланс контракта в деньгах" at bounding box center [482, 339] width 492 height 23
